Goal: Information Seeking & Learning: Learn about a topic

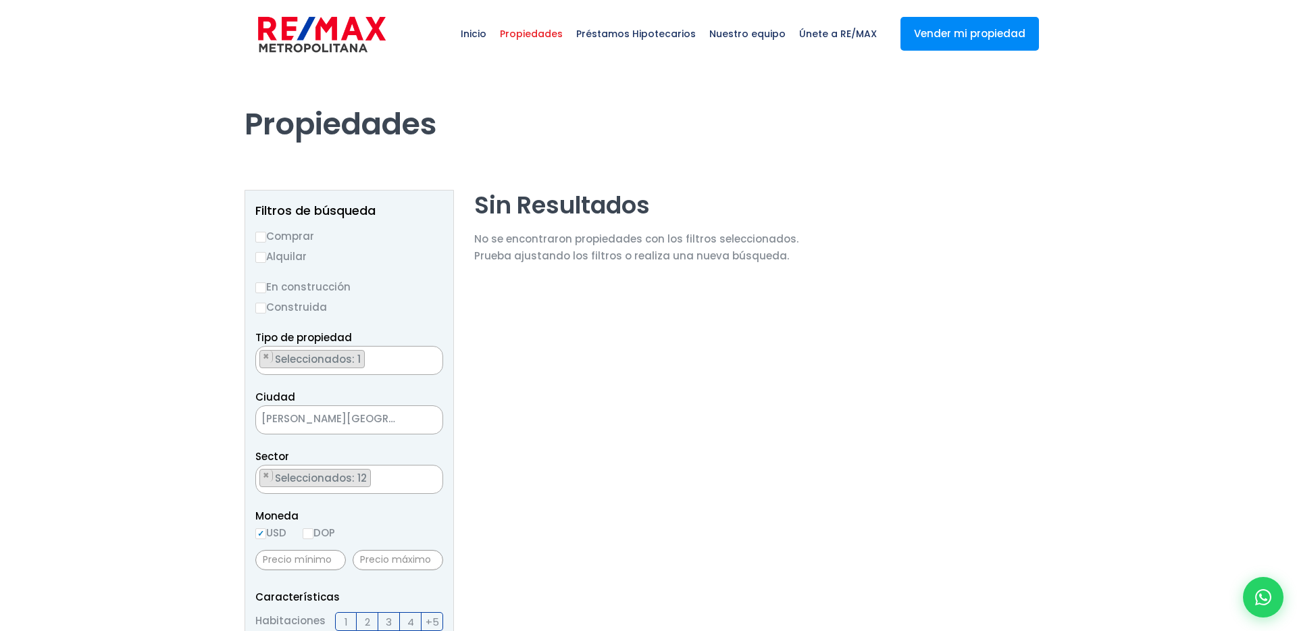
select select "13701"
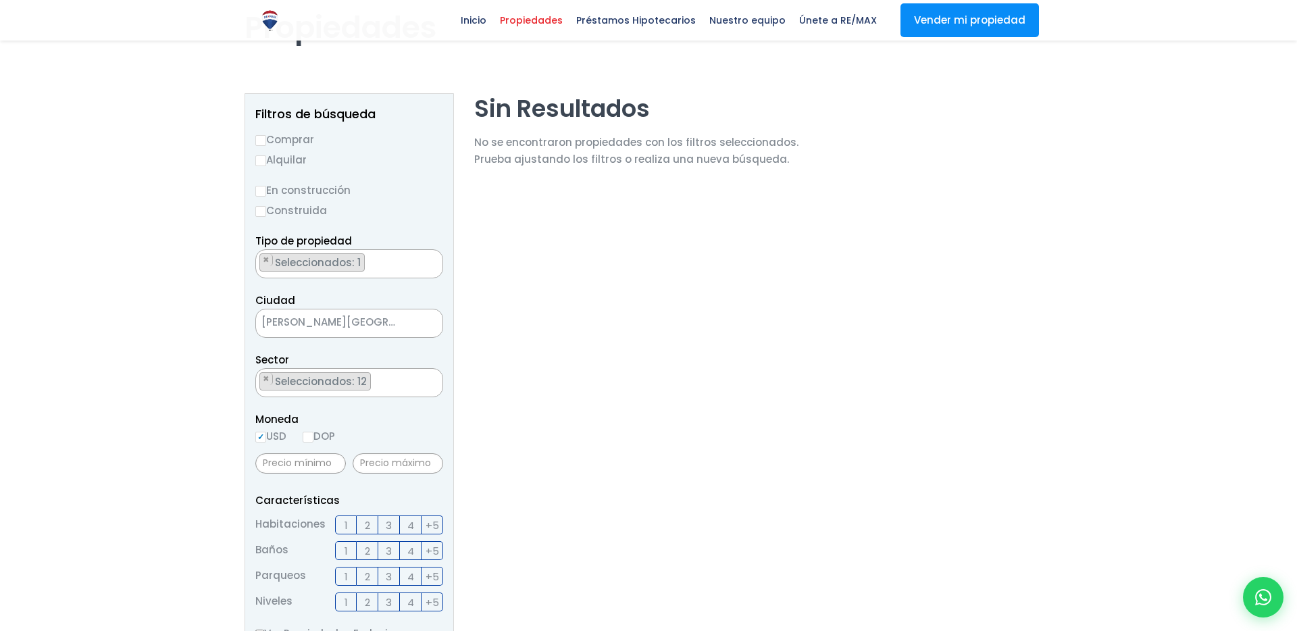
scroll to position [80, 0]
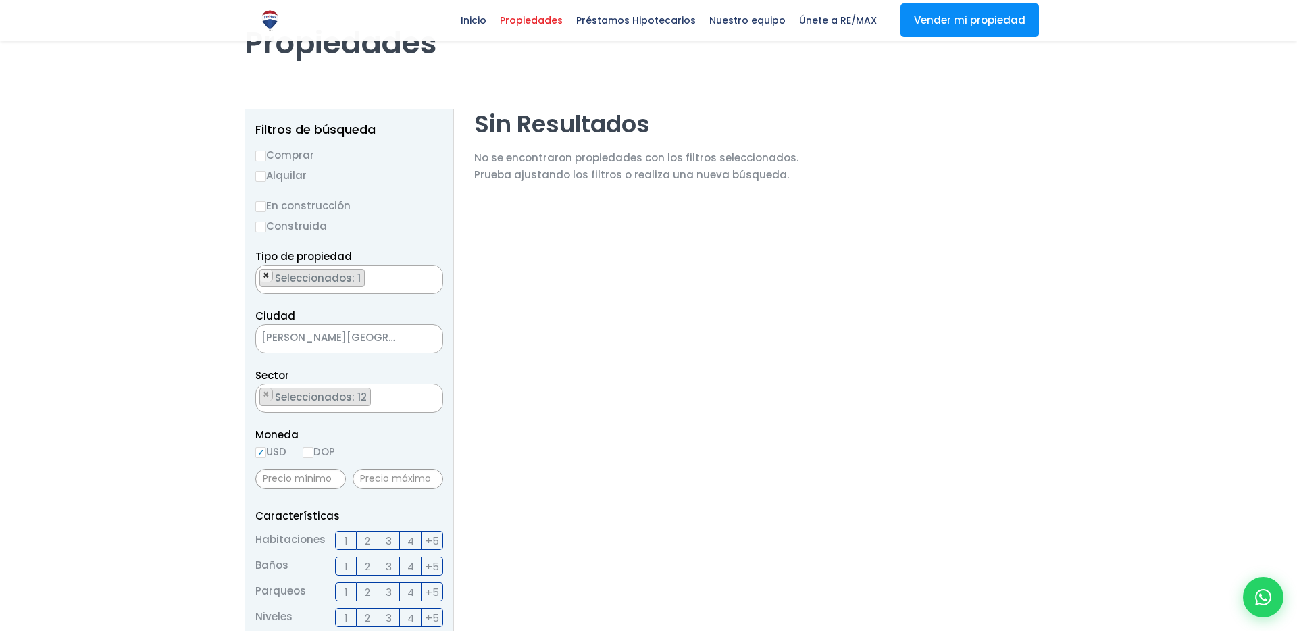
click at [266, 276] on span "×" at bounding box center [266, 275] width 7 height 12
select select
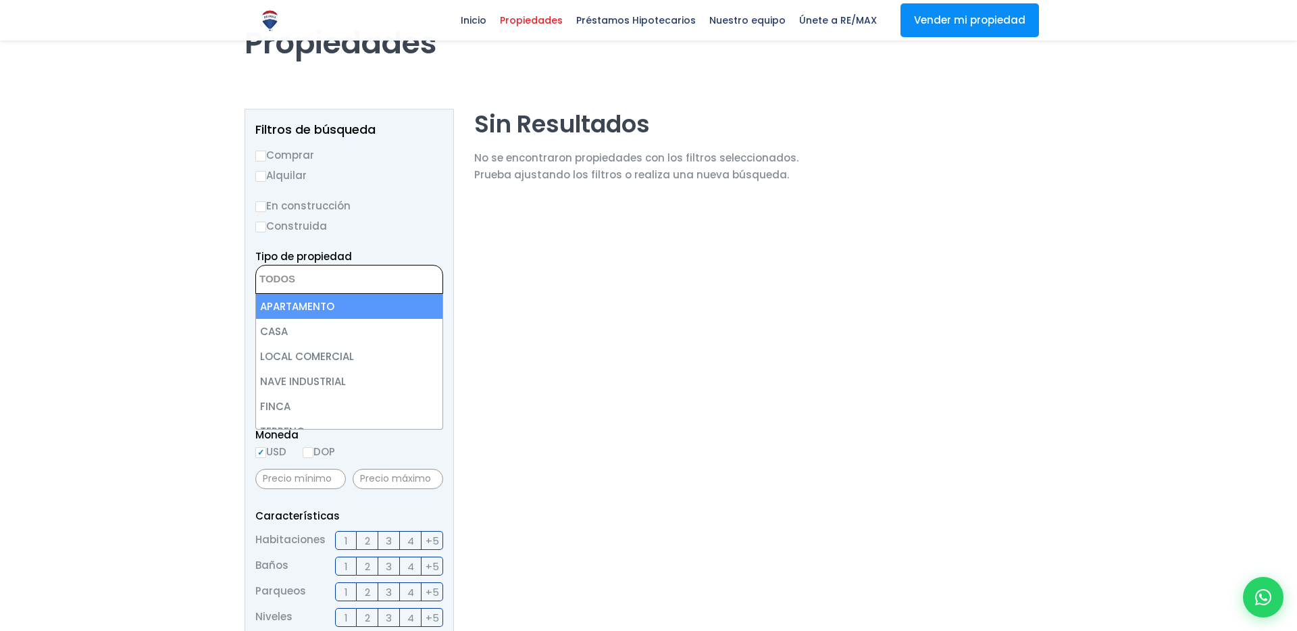
scroll to position [217, 0]
click at [384, 227] on label "Construida" at bounding box center [349, 225] width 188 height 17
click at [0, 0] on input "Construida" at bounding box center [0, 0] width 0 height 0
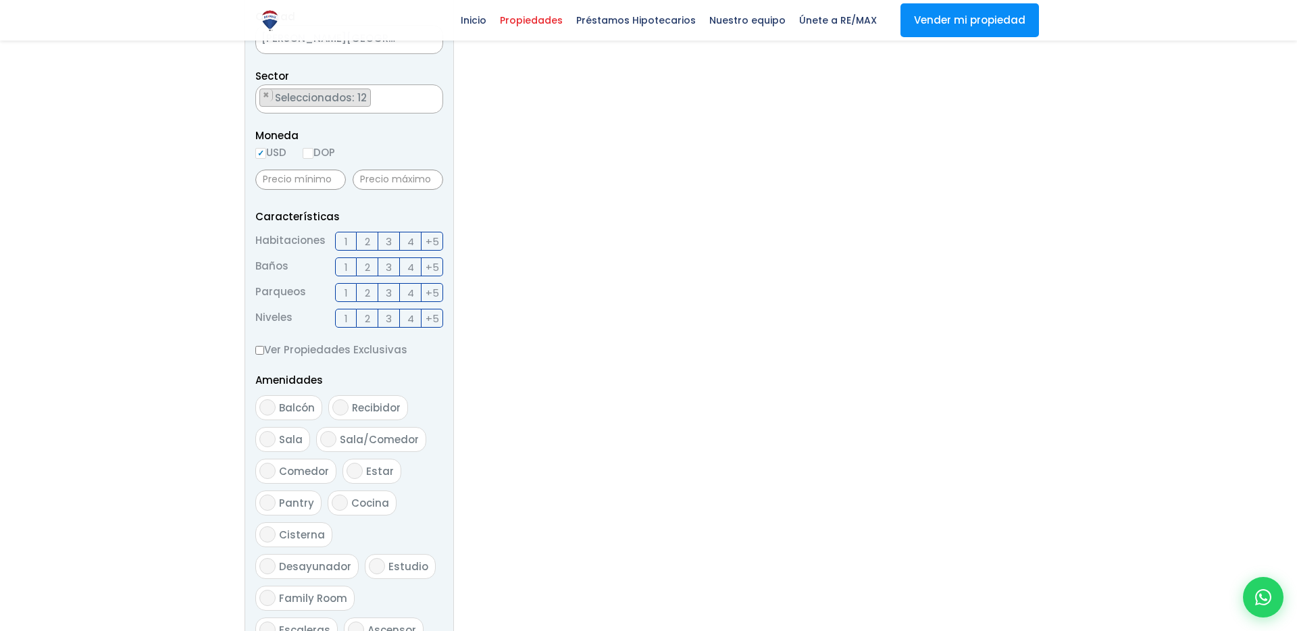
scroll to position [486, 0]
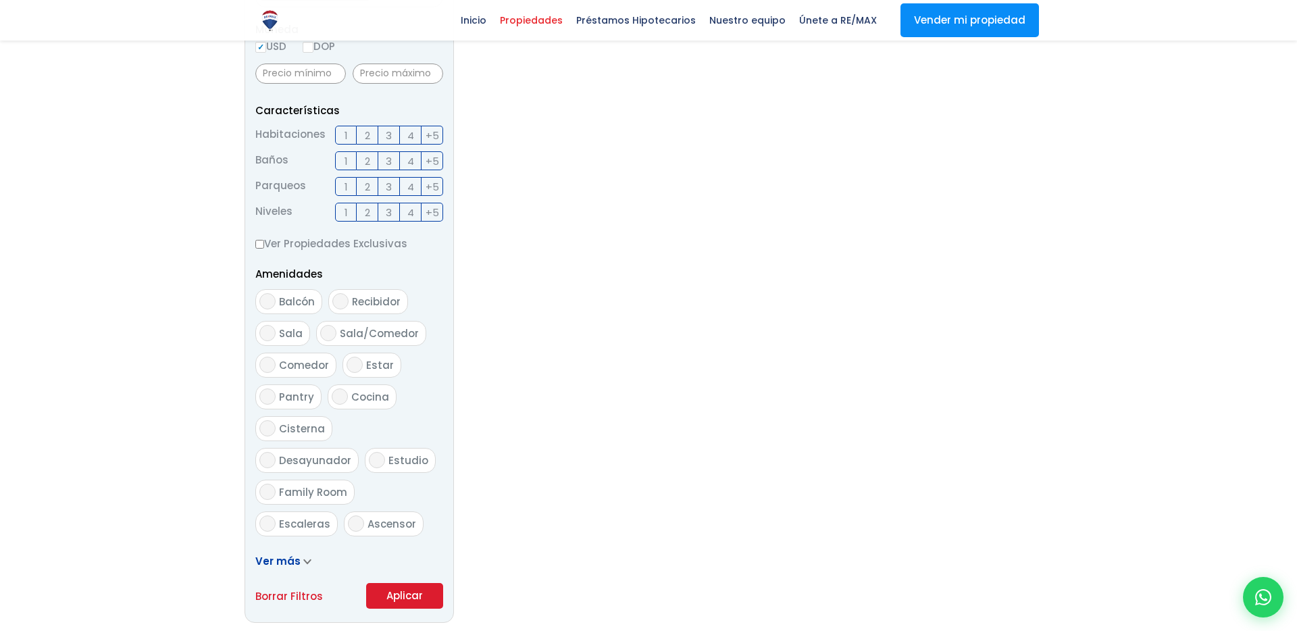
click at [380, 598] on button "Aplicar" at bounding box center [404, 596] width 77 height 26
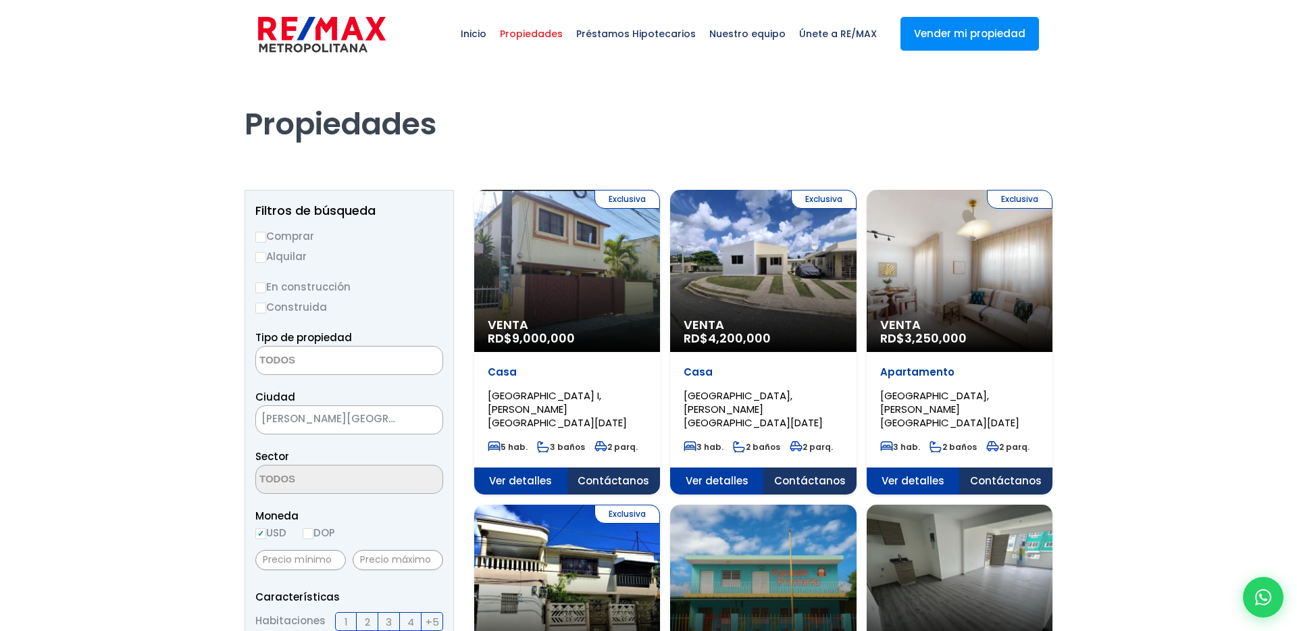
select select
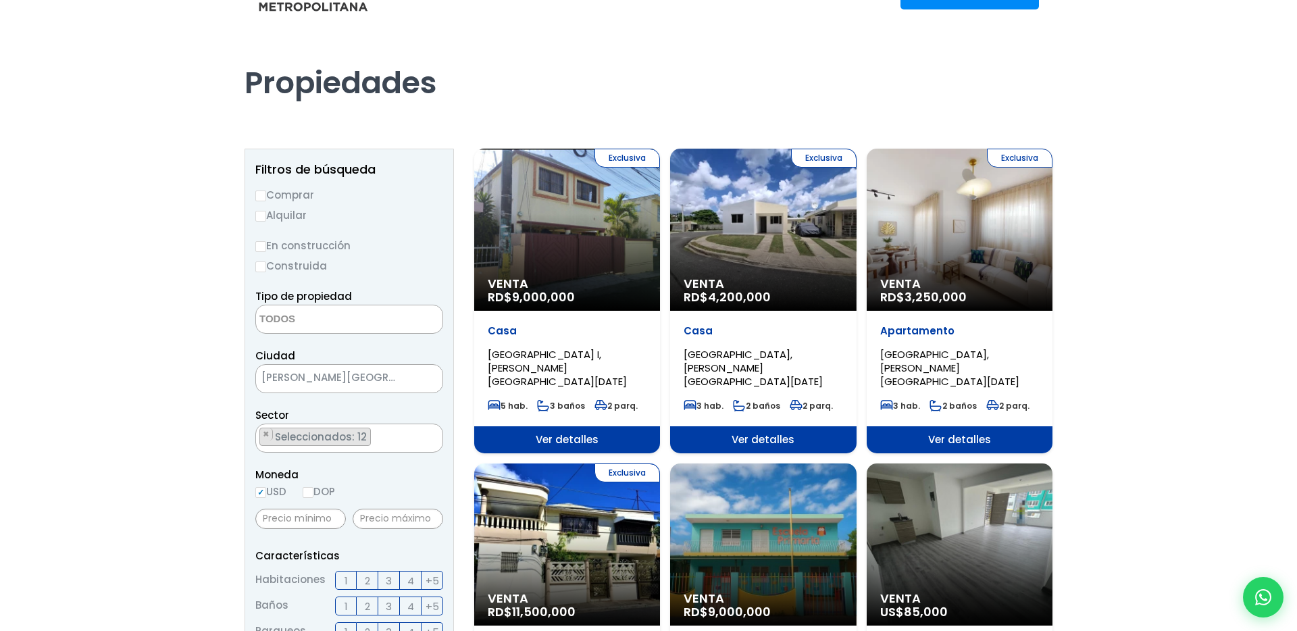
scroll to position [59, 0]
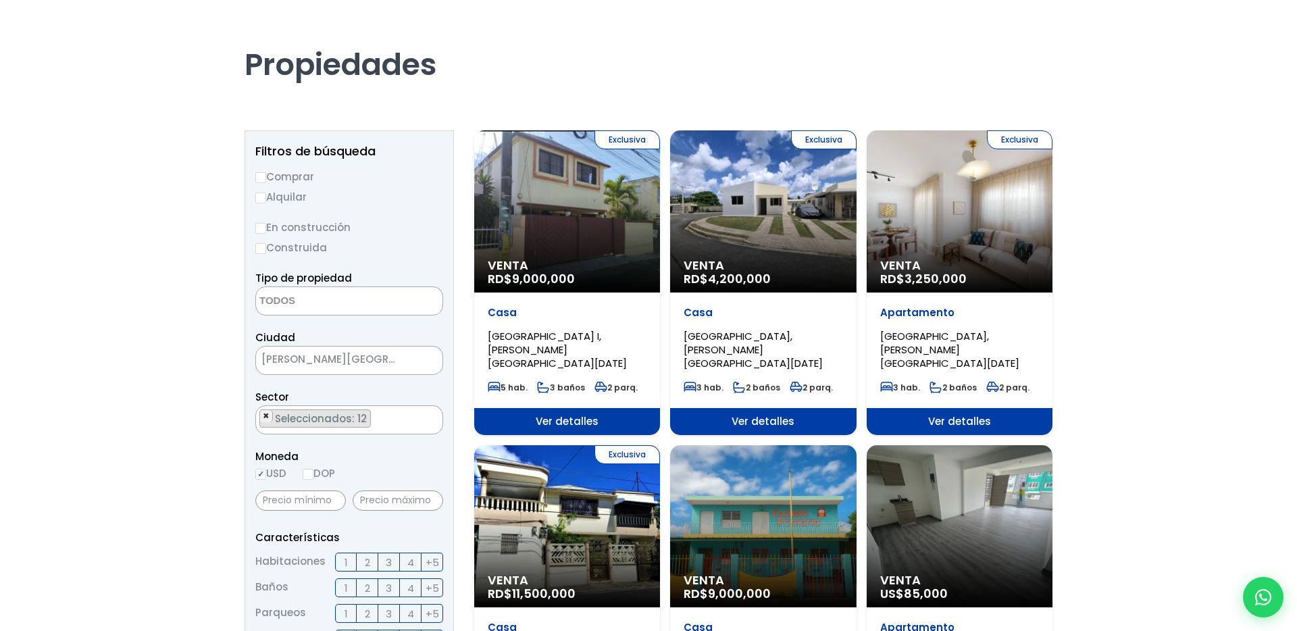
click at [263, 415] on span "×" at bounding box center [266, 416] width 7 height 12
click at [271, 417] on button "×" at bounding box center [266, 416] width 13 height 12
click at [266, 413] on span "×" at bounding box center [266, 416] width 7 height 12
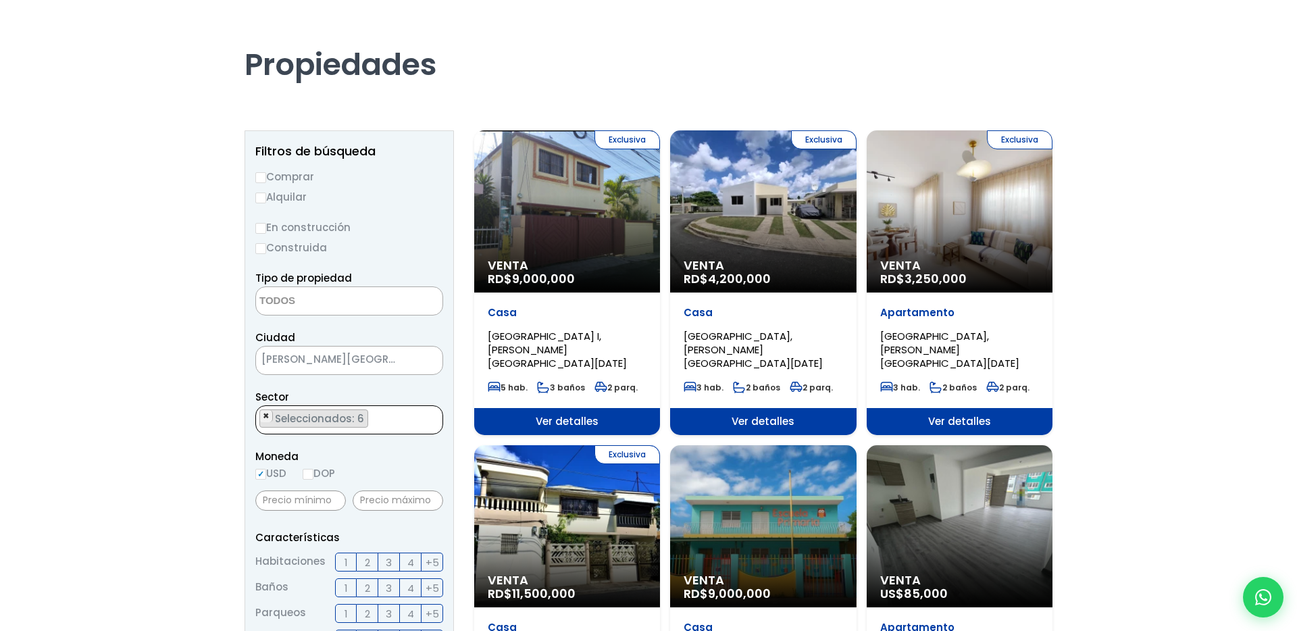
click at [266, 413] on span "×" at bounding box center [266, 416] width 7 height 12
select select "13521"
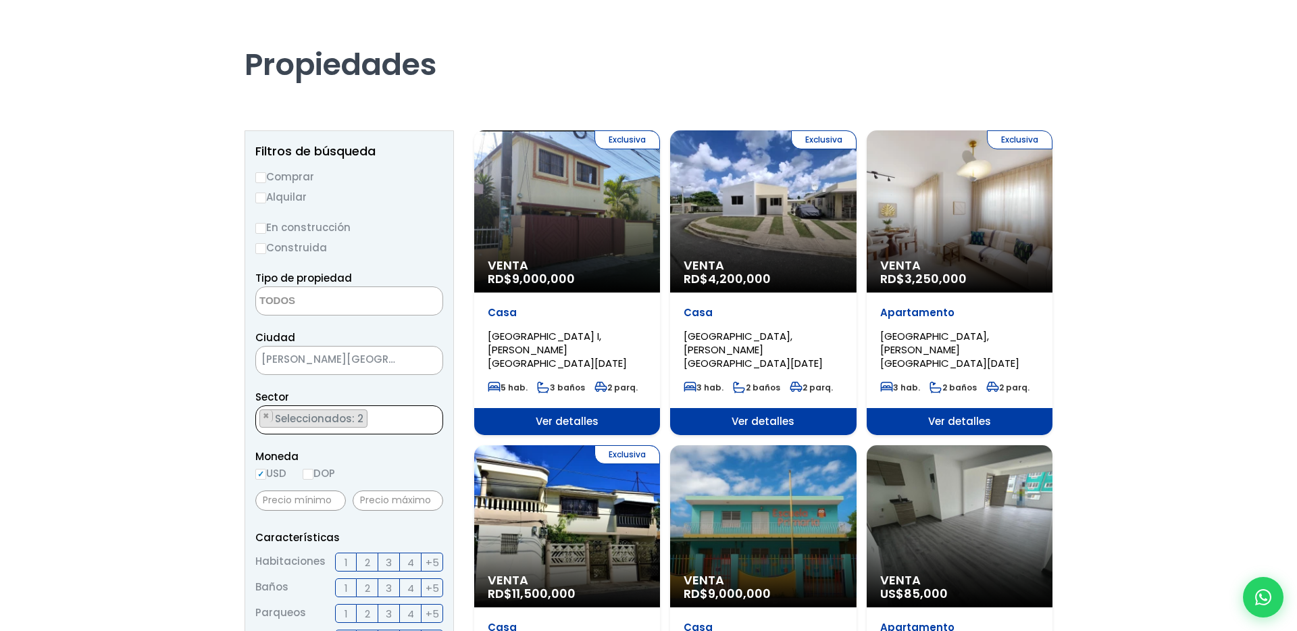
select select
click at [266, 413] on textarea "Search" at bounding box center [321, 420] width 131 height 29
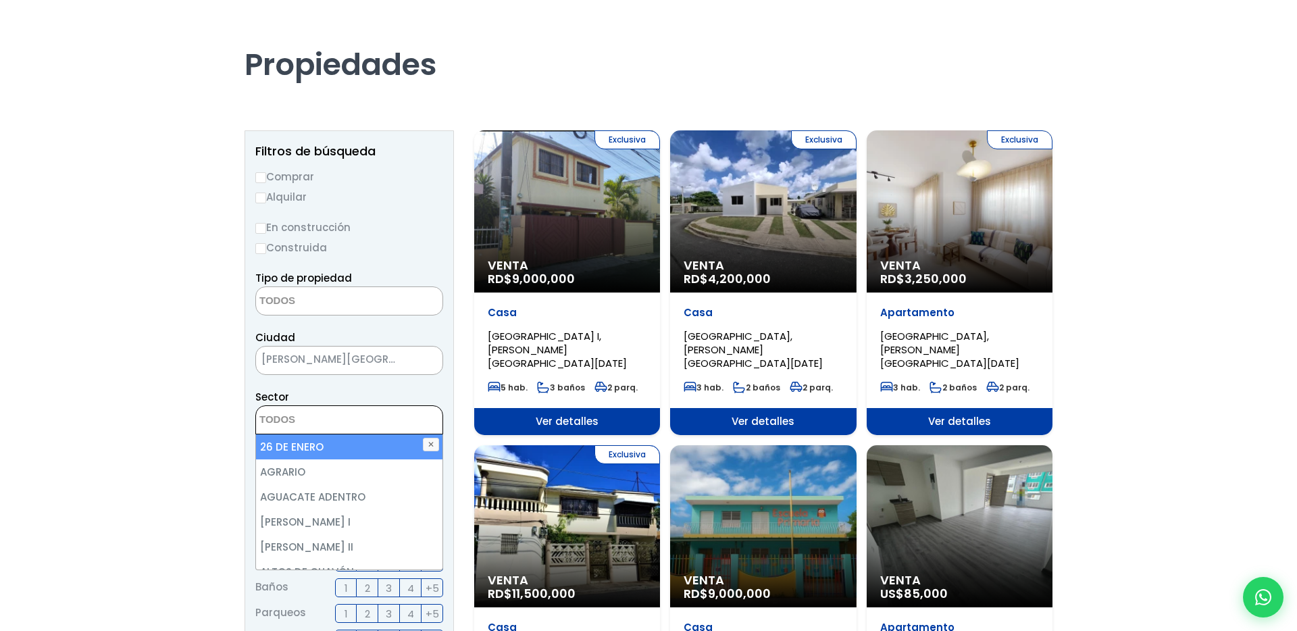
click at [266, 413] on textarea "Search" at bounding box center [321, 420] width 131 height 29
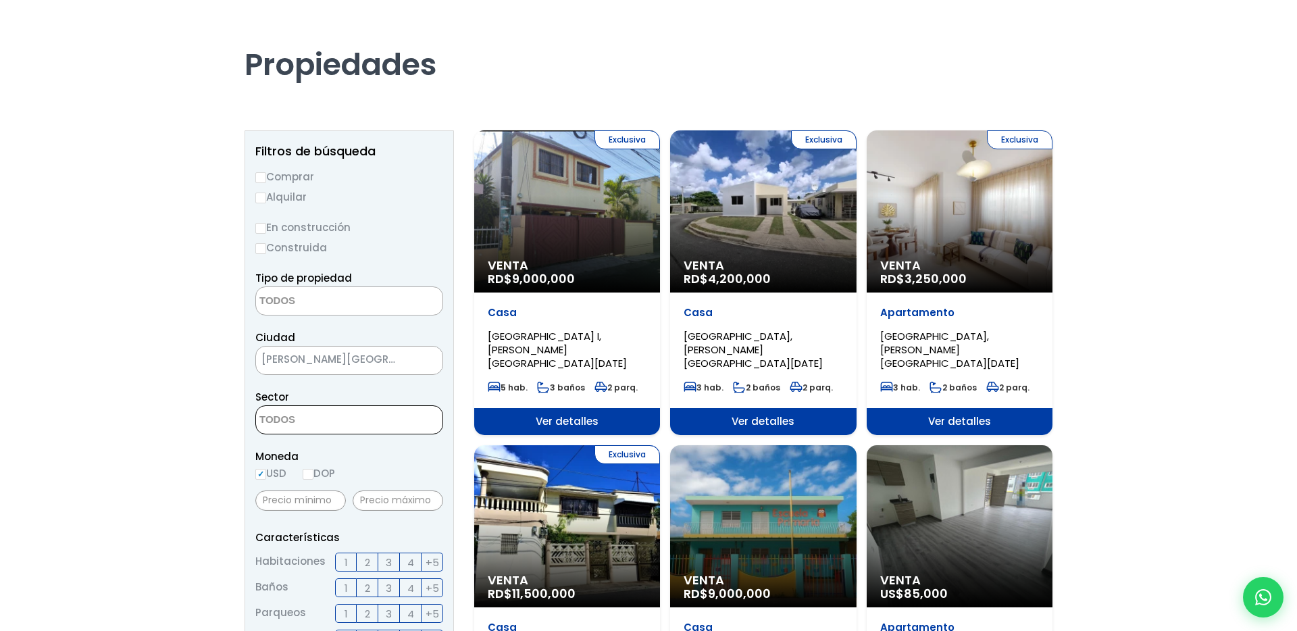
click at [266, 413] on textarea "Search" at bounding box center [321, 420] width 131 height 29
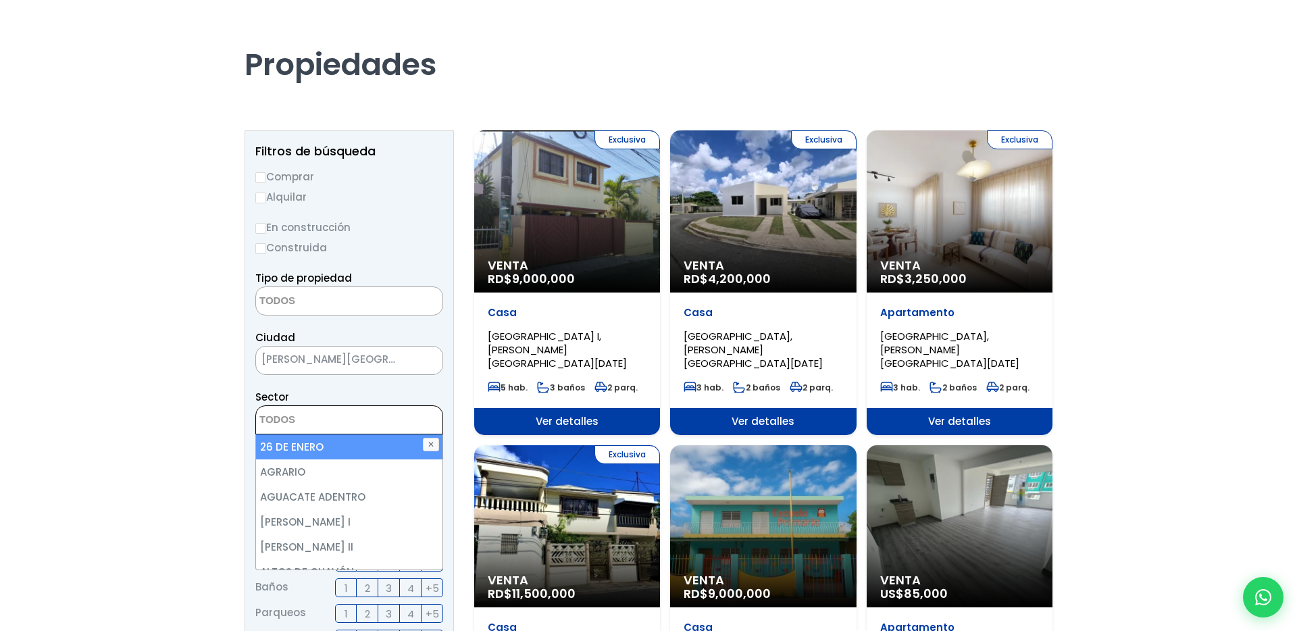
click at [266, 413] on textarea "Search" at bounding box center [321, 420] width 131 height 29
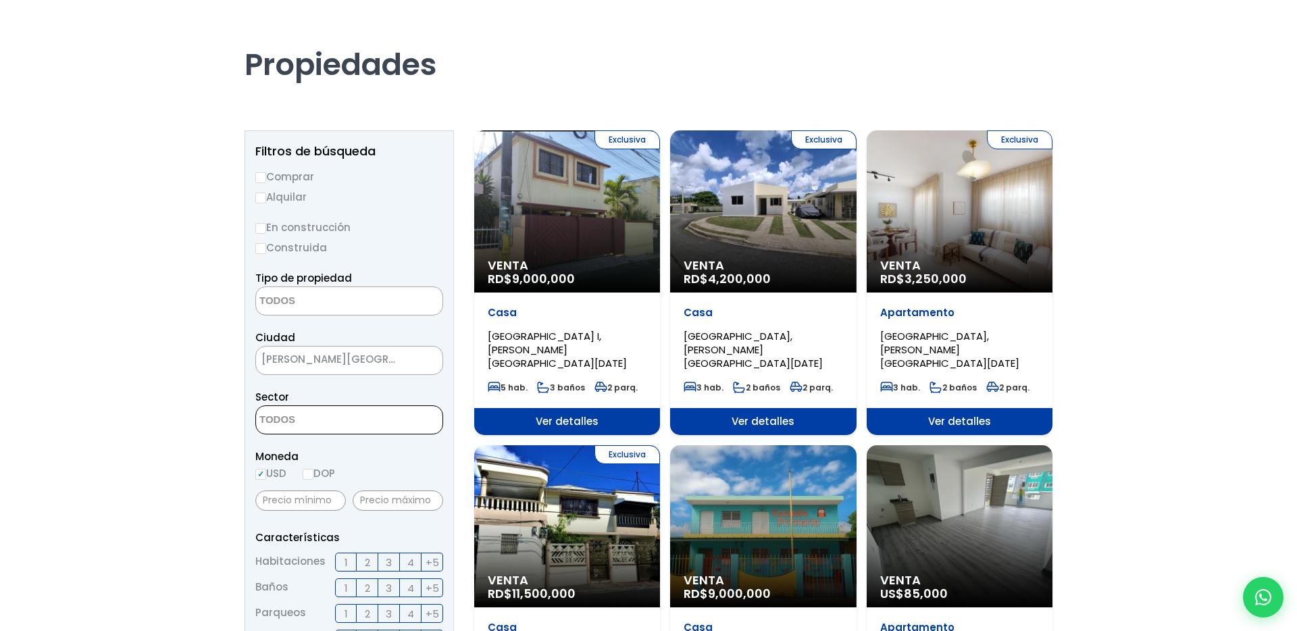
click at [282, 362] on span "SANTO DOMINGO NORTE" at bounding box center [332, 359] width 153 height 19
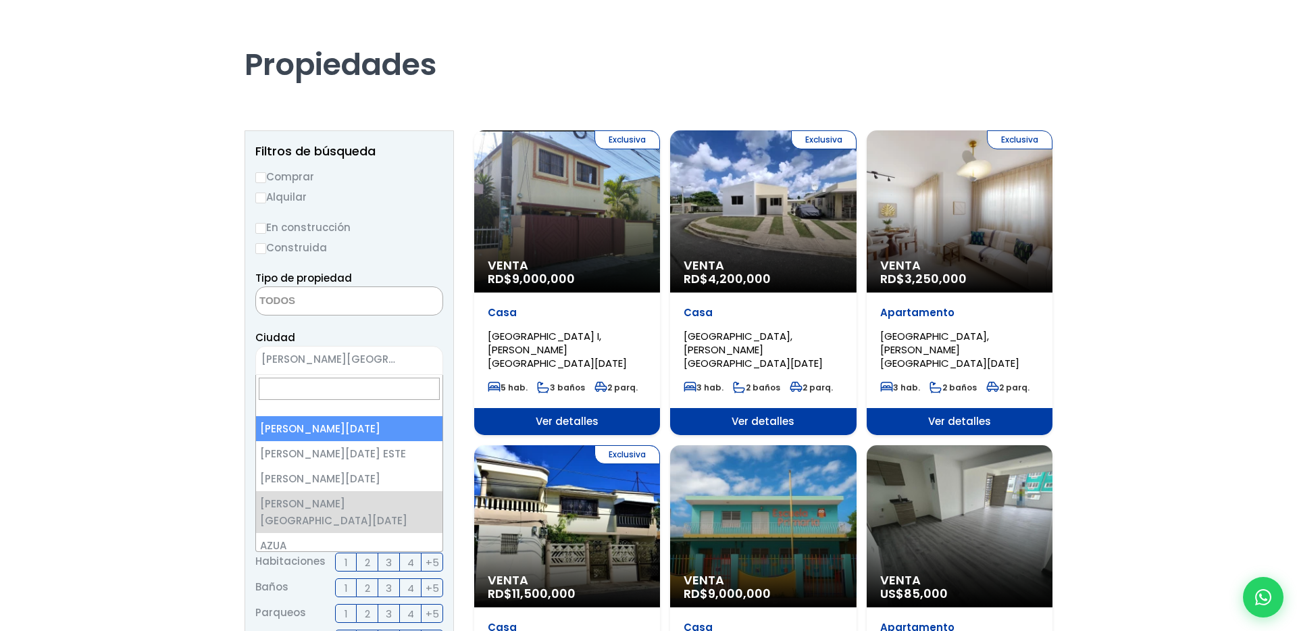
select select "1"
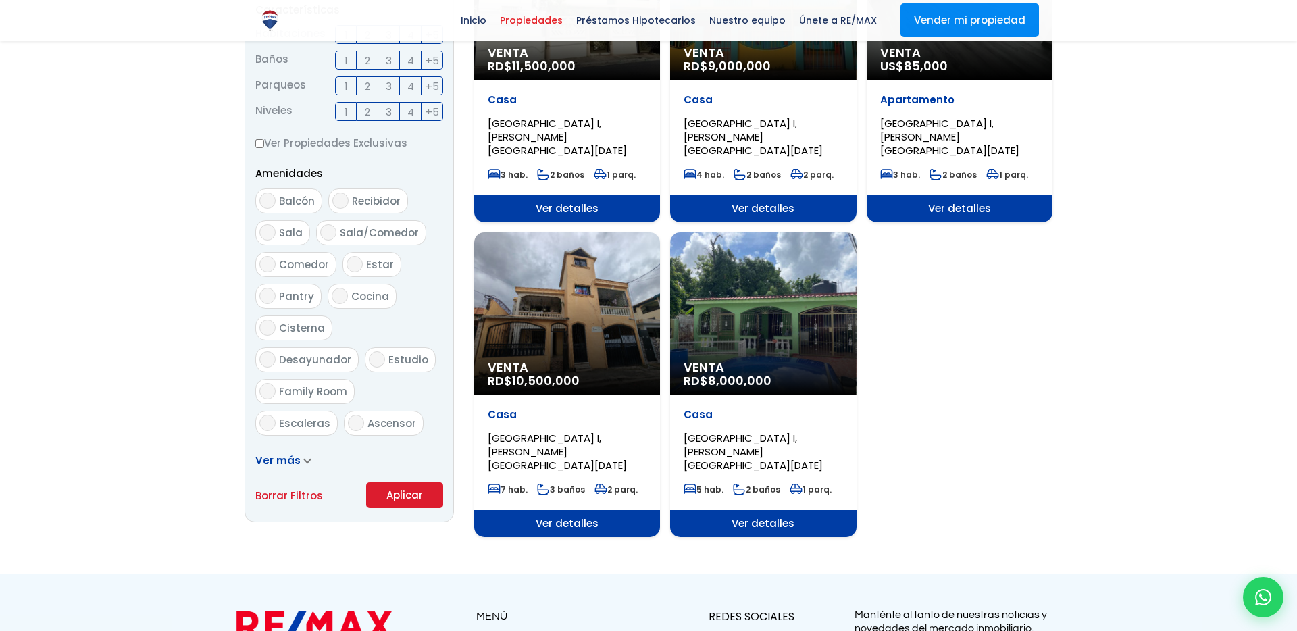
scroll to position [625, 0]
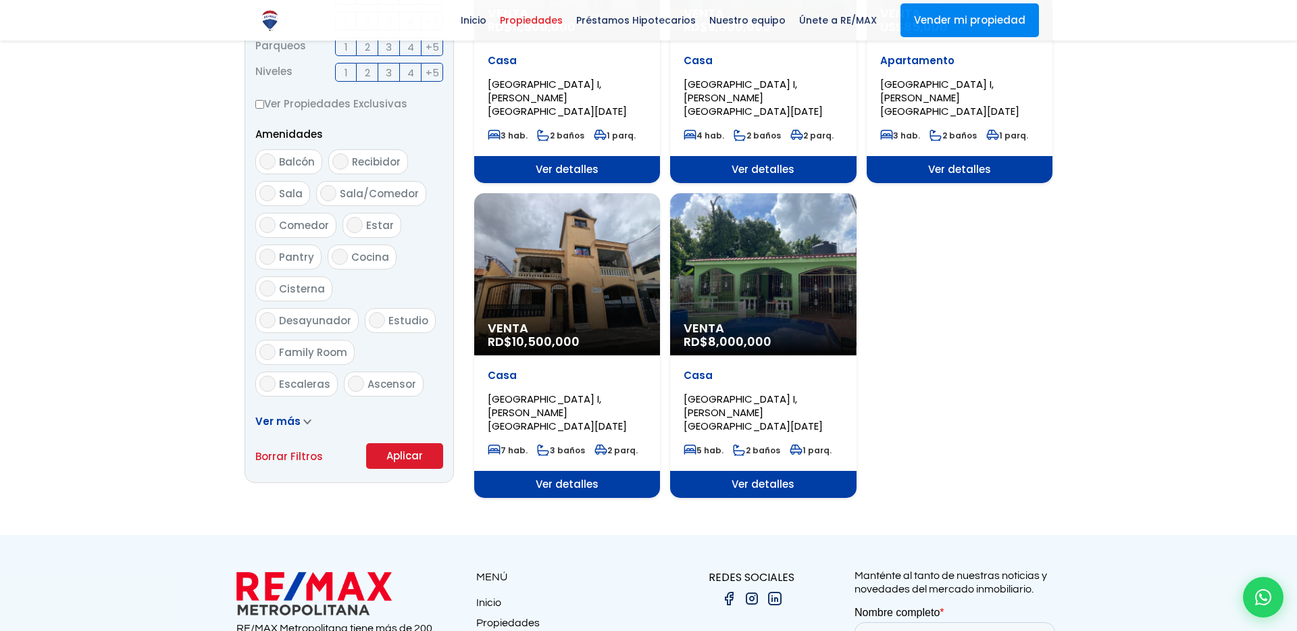
click at [382, 444] on button "Aplicar" at bounding box center [404, 456] width 77 height 26
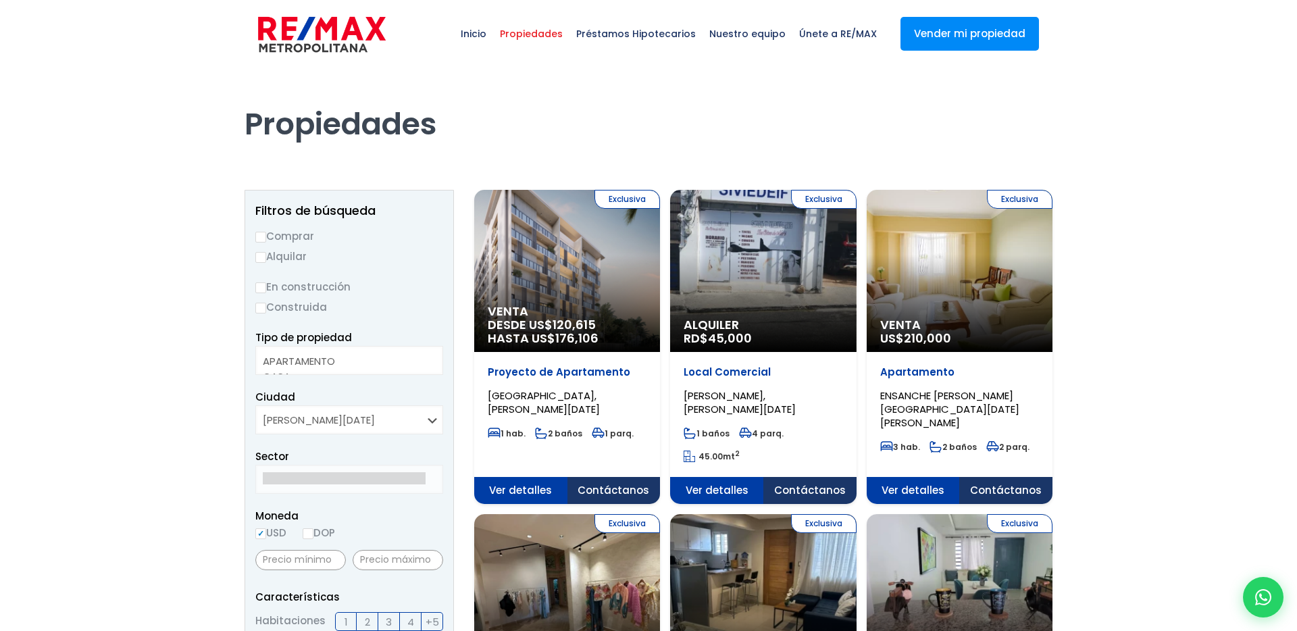
select select
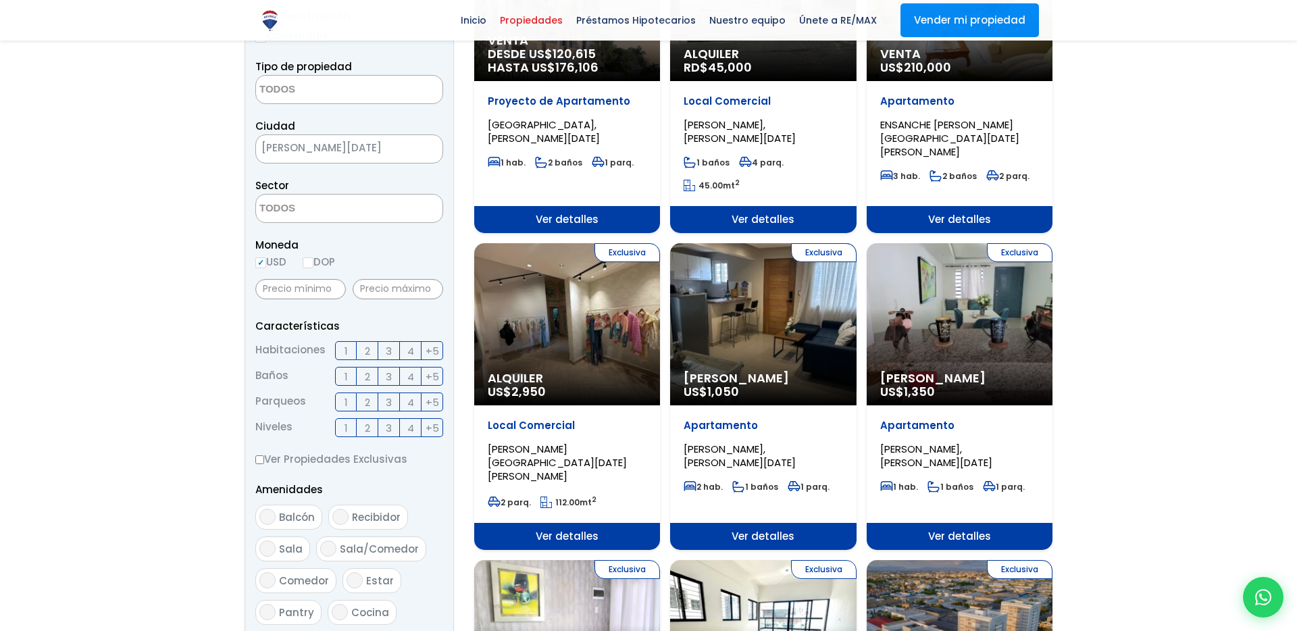
scroll to position [267, 0]
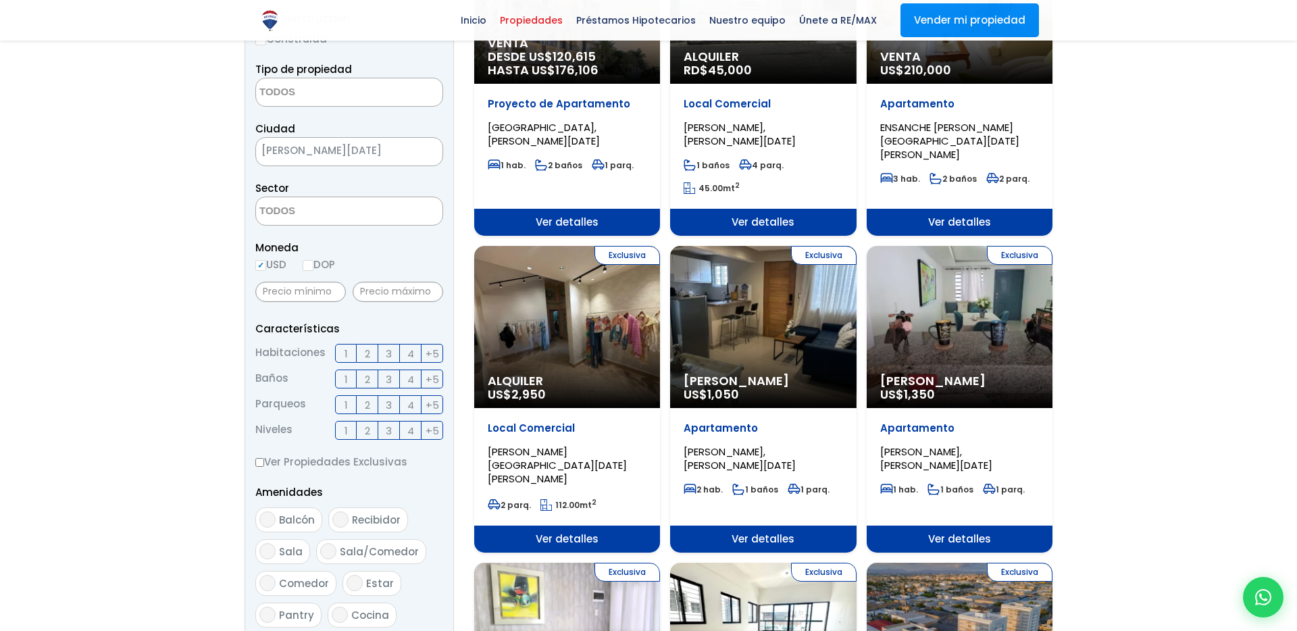
click at [327, 221] on textarea "Search" at bounding box center [321, 211] width 131 height 29
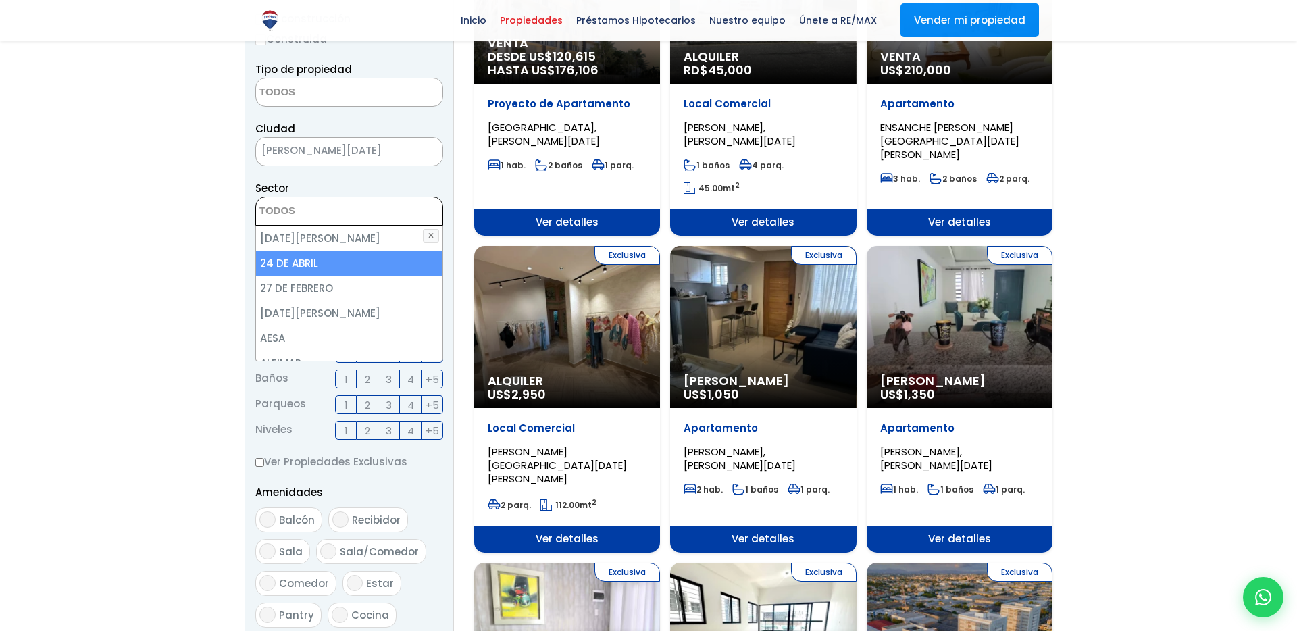
click at [328, 259] on li "24 DE ABRIL" at bounding box center [349, 263] width 186 height 25
select select "222"
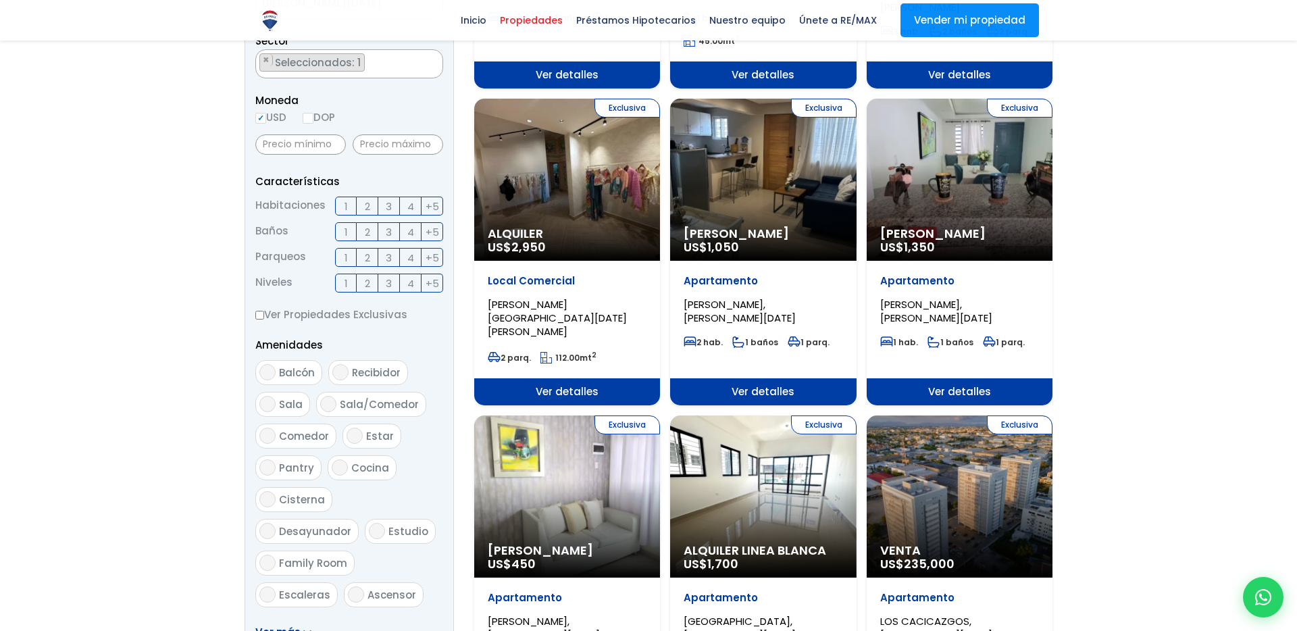
scroll to position [459, 0]
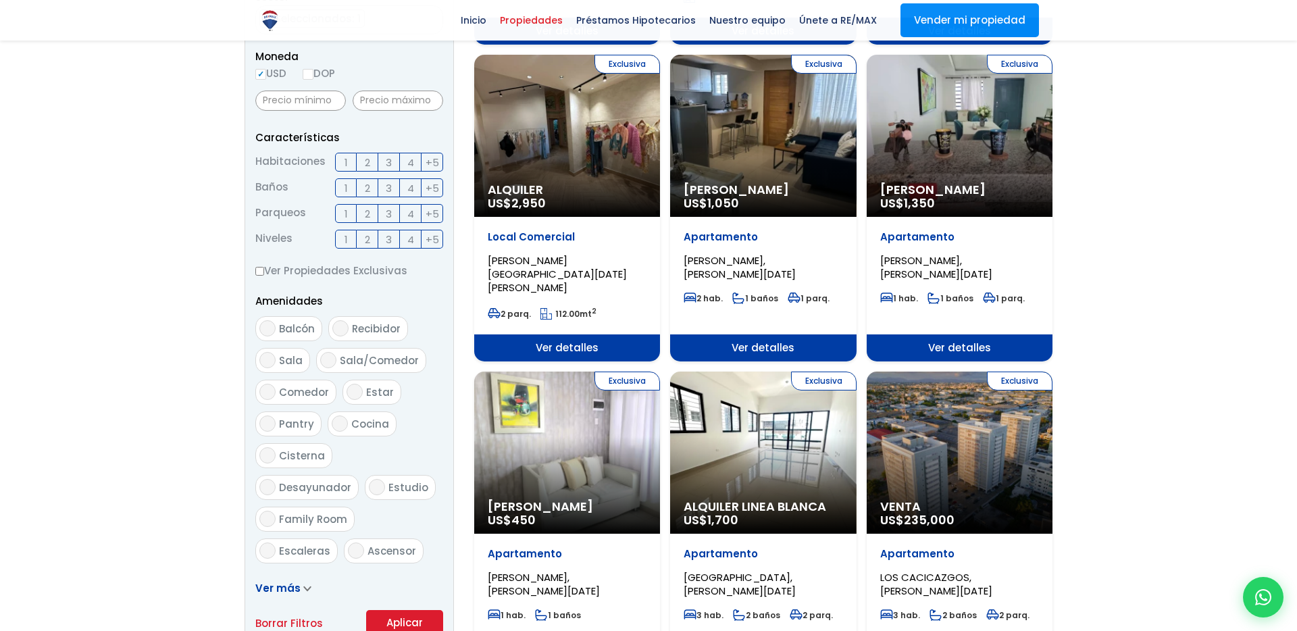
click at [392, 616] on button "Aplicar" at bounding box center [404, 623] width 77 height 26
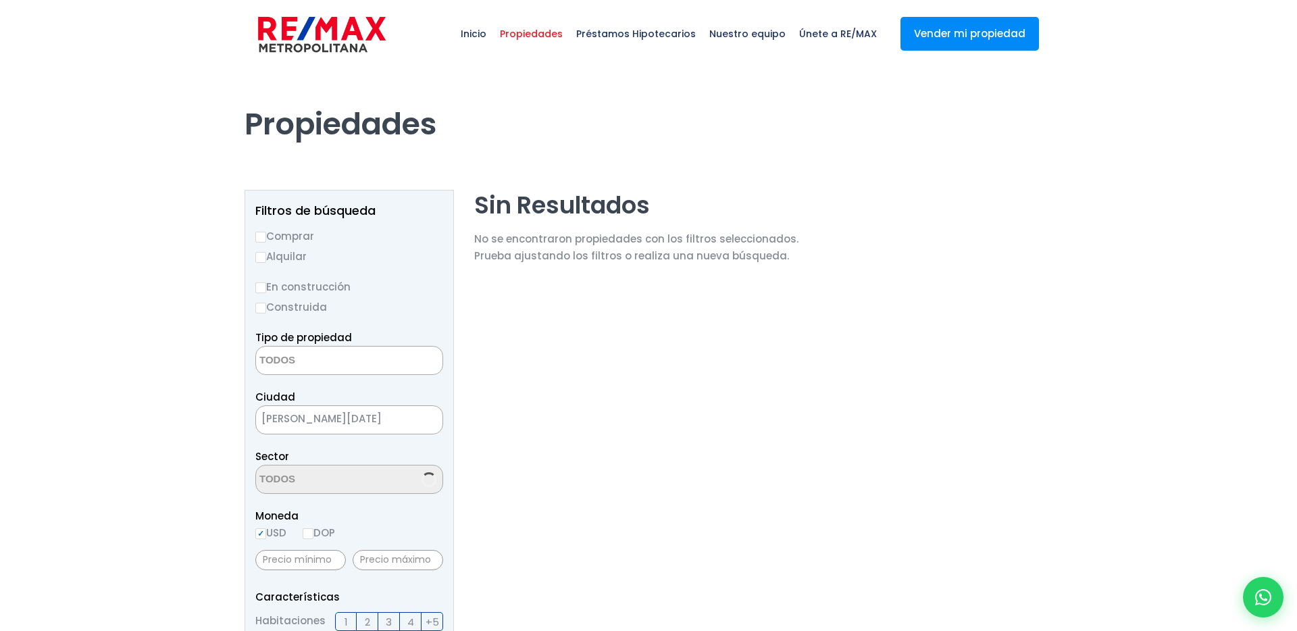
select select
select select "222"
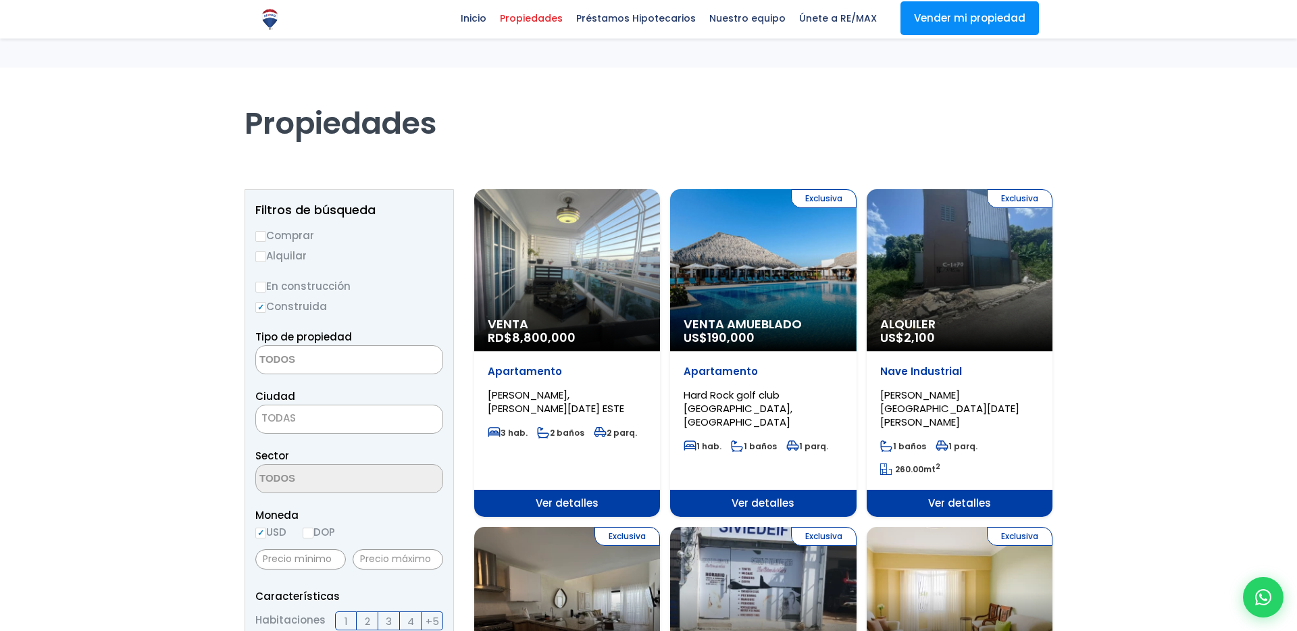
select select
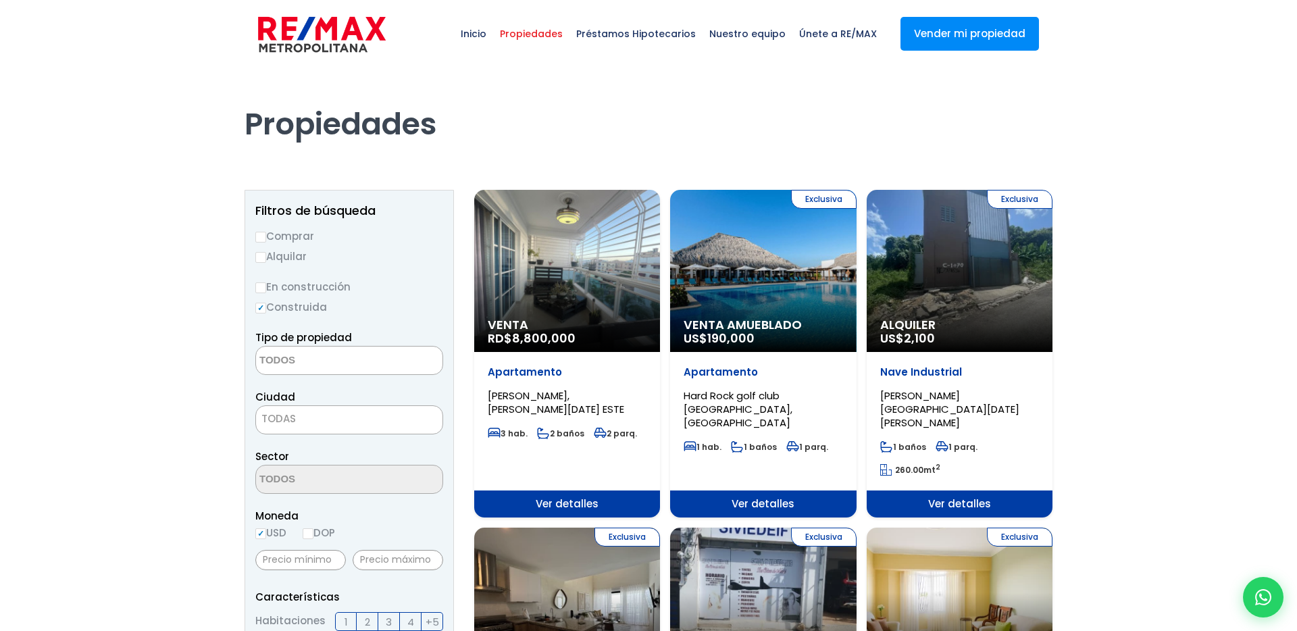
click at [660, 317] on div "Exclusiva Venta Amueblado US$ 190,000" at bounding box center [567, 271] width 186 height 162
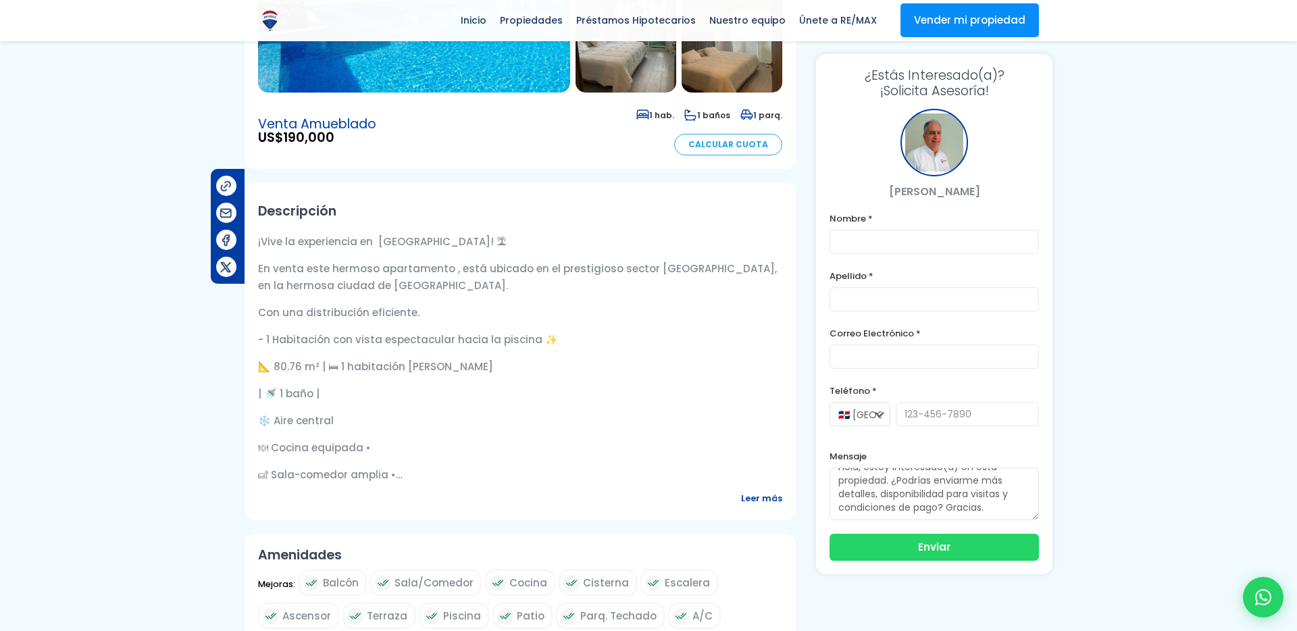
scroll to position [319, 0]
click at [1246, 593] on div at bounding box center [1263, 597] width 45 height 45
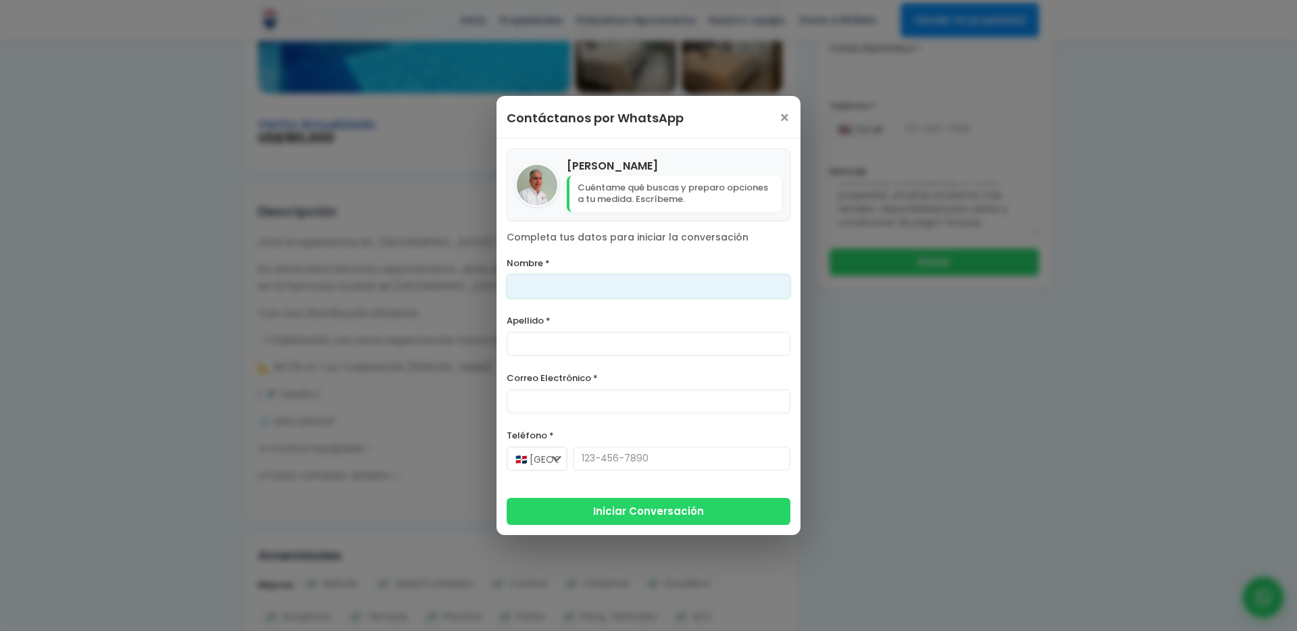
click at [591, 282] on input "Nombre *" at bounding box center [649, 286] width 284 height 24
type input "[PERSON_NAME]"
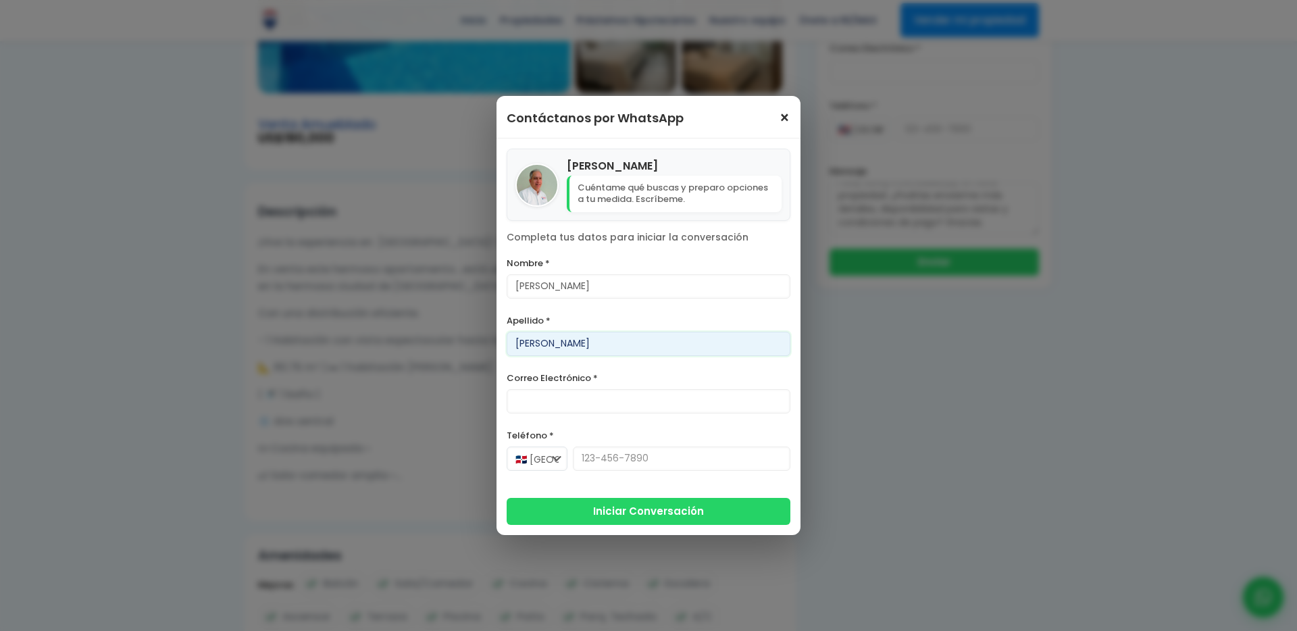
type input "[PERSON_NAME]"
click at [786, 114] on span "×" at bounding box center [784, 118] width 11 height 16
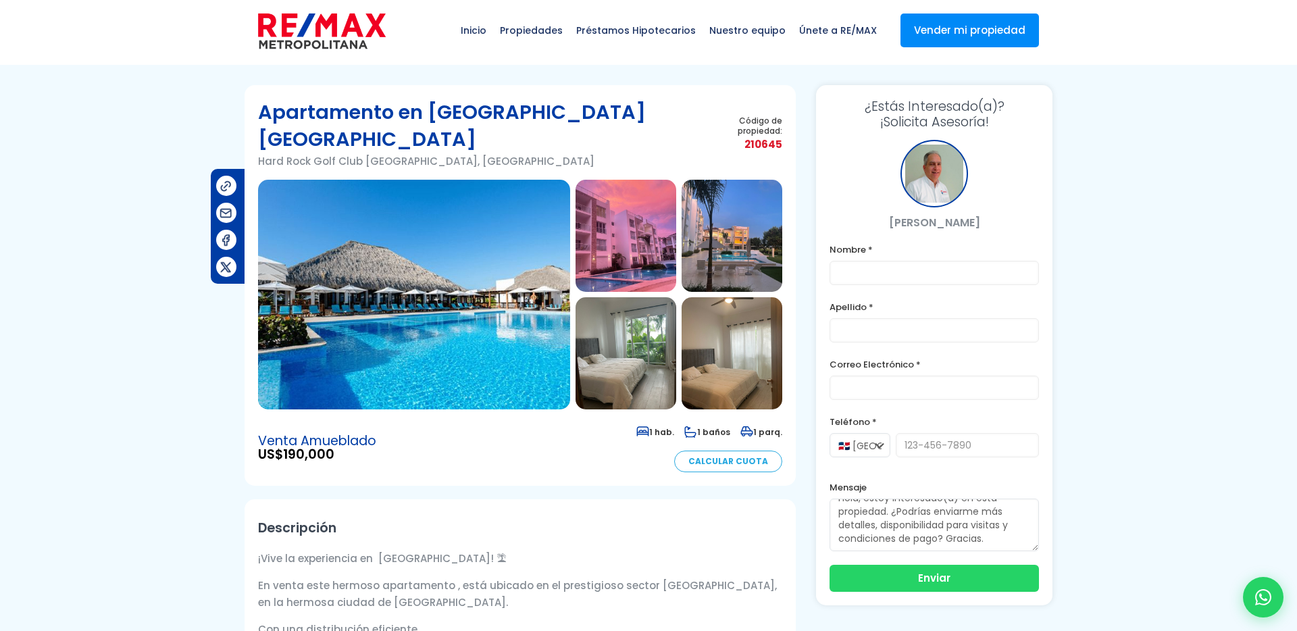
scroll to position [0, 0]
